Goal: Register for event/course

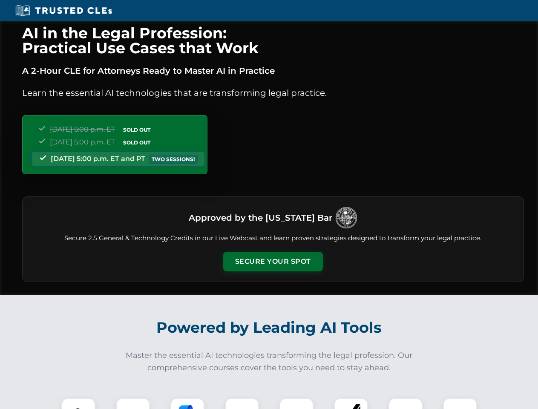
click at [273, 261] on button "Secure Your Spot" at bounding box center [273, 262] width 100 height 20
click at [78, 403] on img at bounding box center [78, 414] width 25 height 25
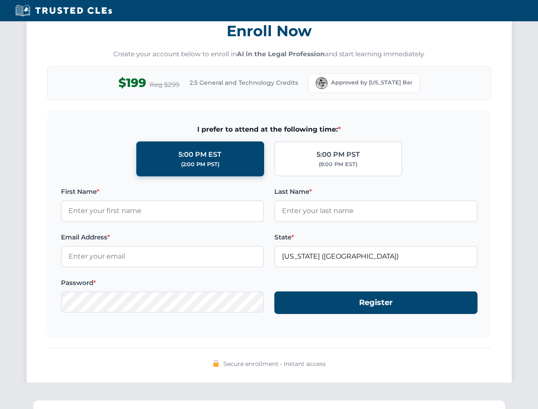
scroll to position [836, 0]
